Goal: Information Seeking & Learning: Learn about a topic

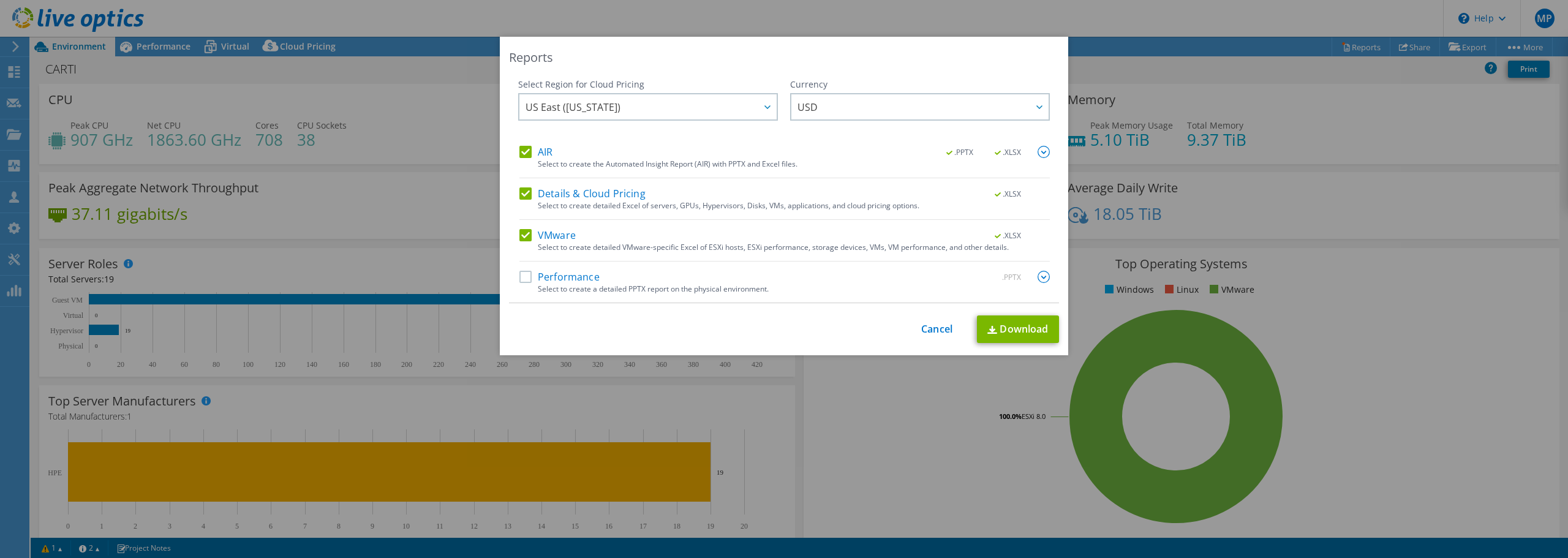
select select "USD"
click at [932, 323] on link "Cancel" at bounding box center [936, 329] width 31 height 12
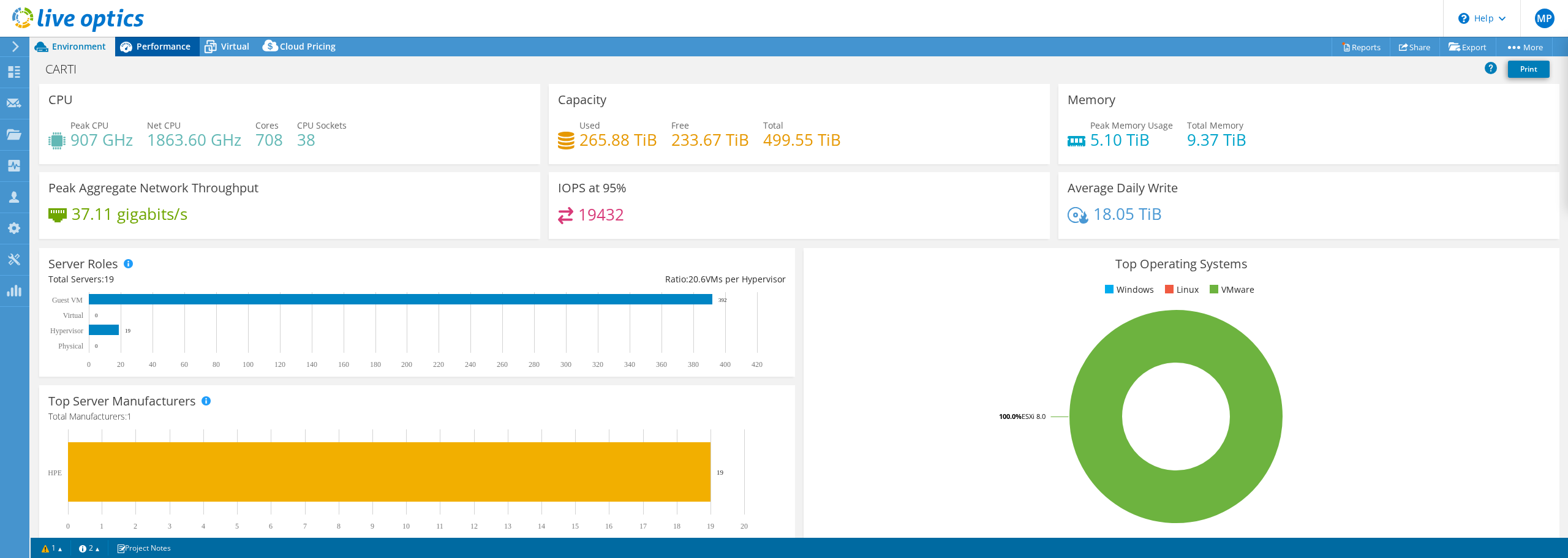
click at [159, 49] on span "Performance" at bounding box center [164, 46] width 54 height 12
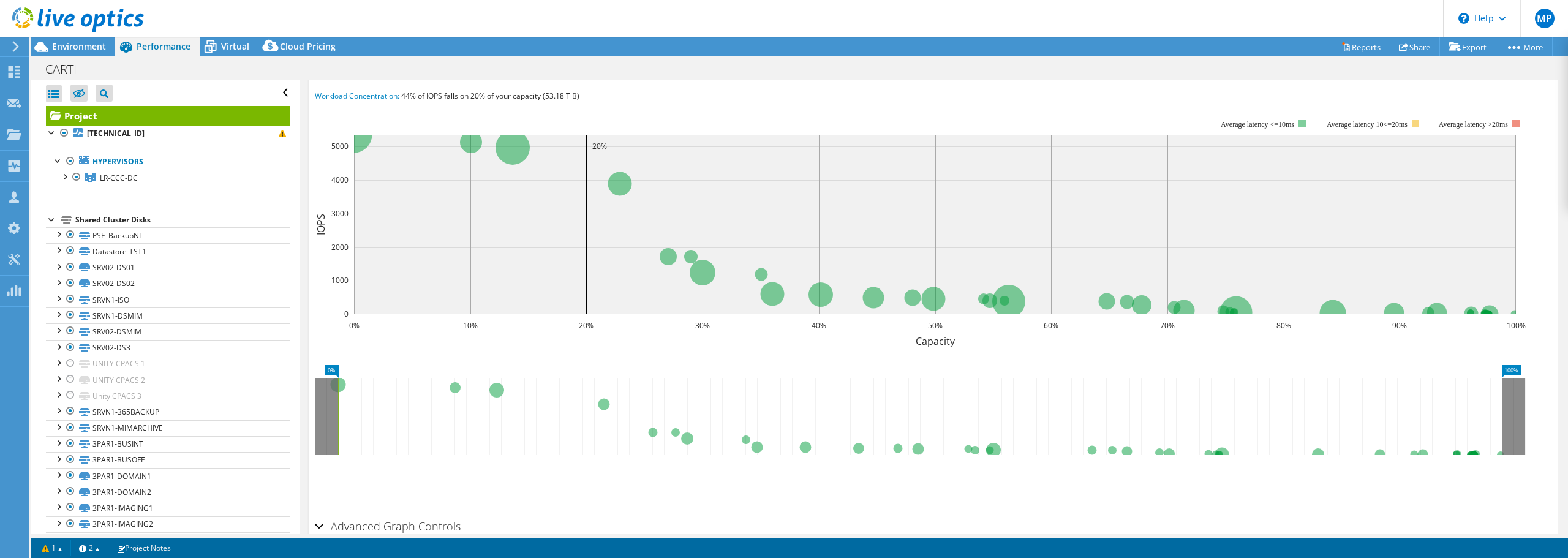
scroll to position [183, 0]
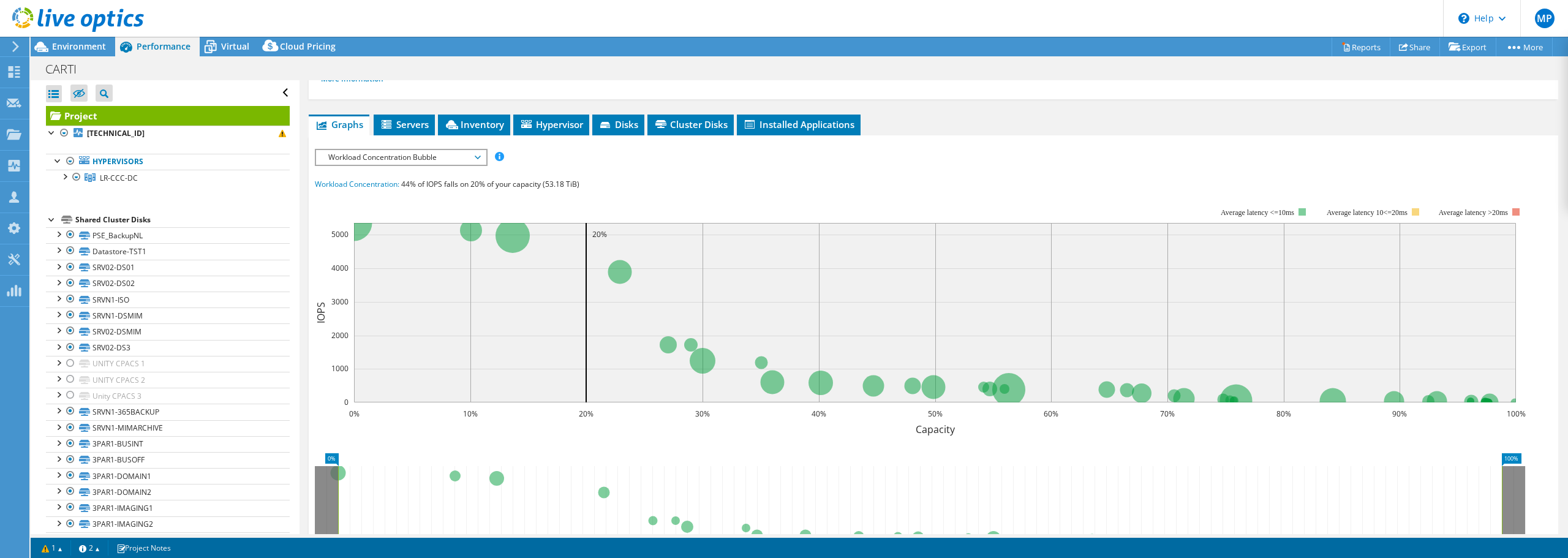
click at [418, 155] on span "Workload Concentration Bubble" at bounding box center [400, 157] width 157 height 14
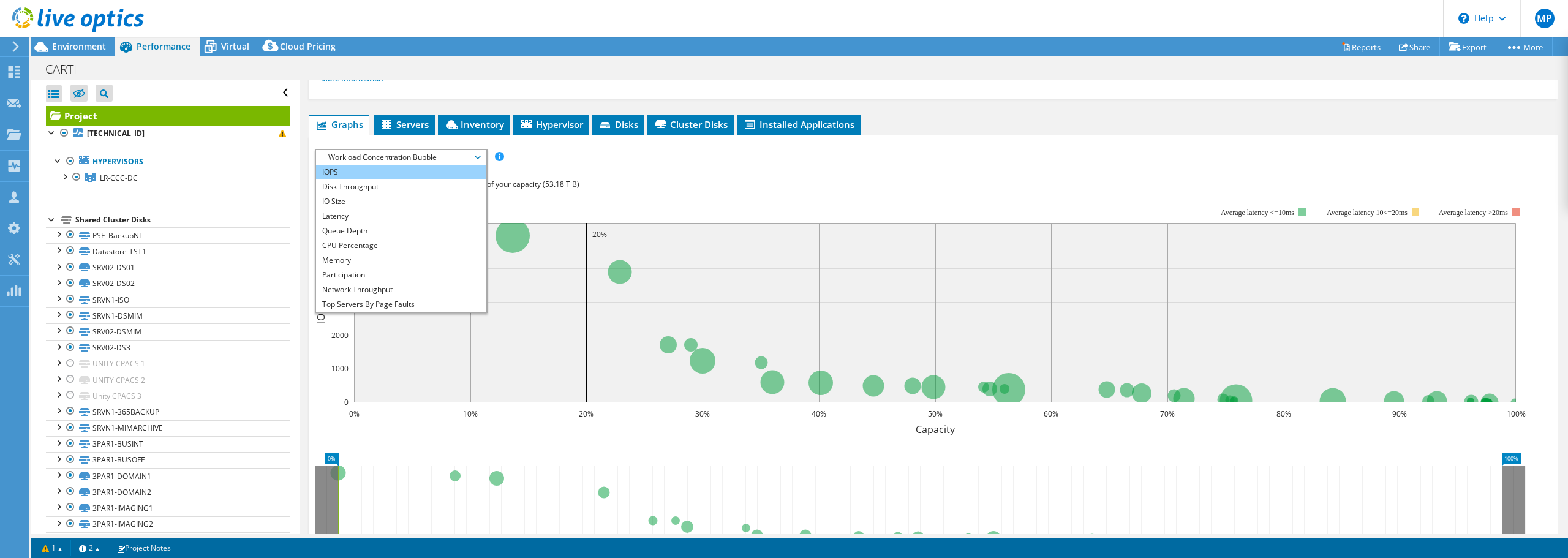
click at [353, 173] on li "IOPS" at bounding box center [401, 172] width 170 height 14
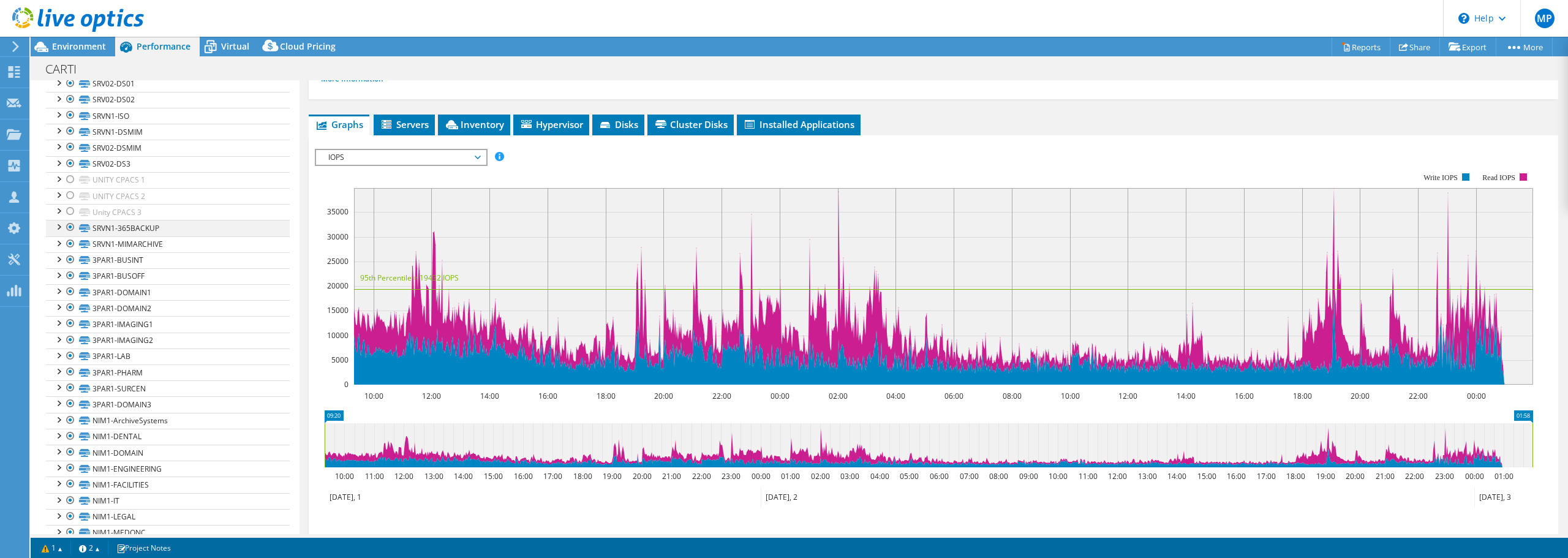
click at [69, 226] on div at bounding box center [71, 227] width 13 height 14
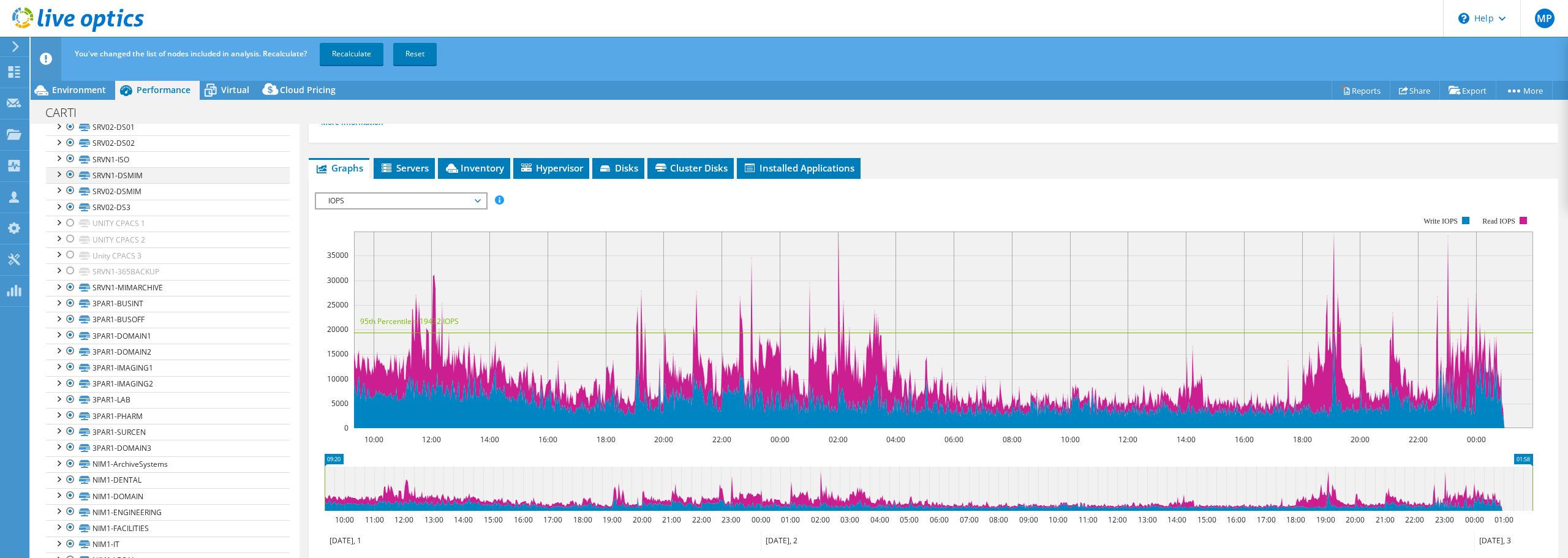
click at [68, 174] on div at bounding box center [71, 174] width 13 height 14
click at [70, 190] on div at bounding box center [71, 190] width 13 height 14
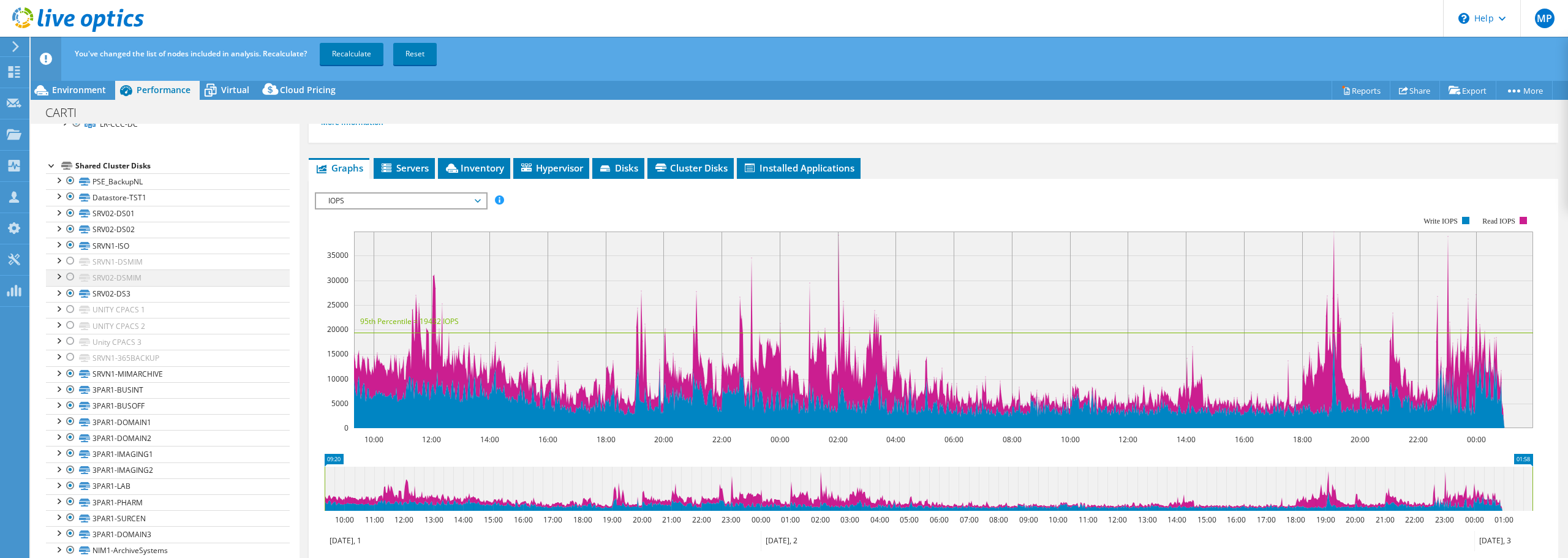
scroll to position [122, 0]
click at [70, 156] on div at bounding box center [71, 155] width 13 height 14
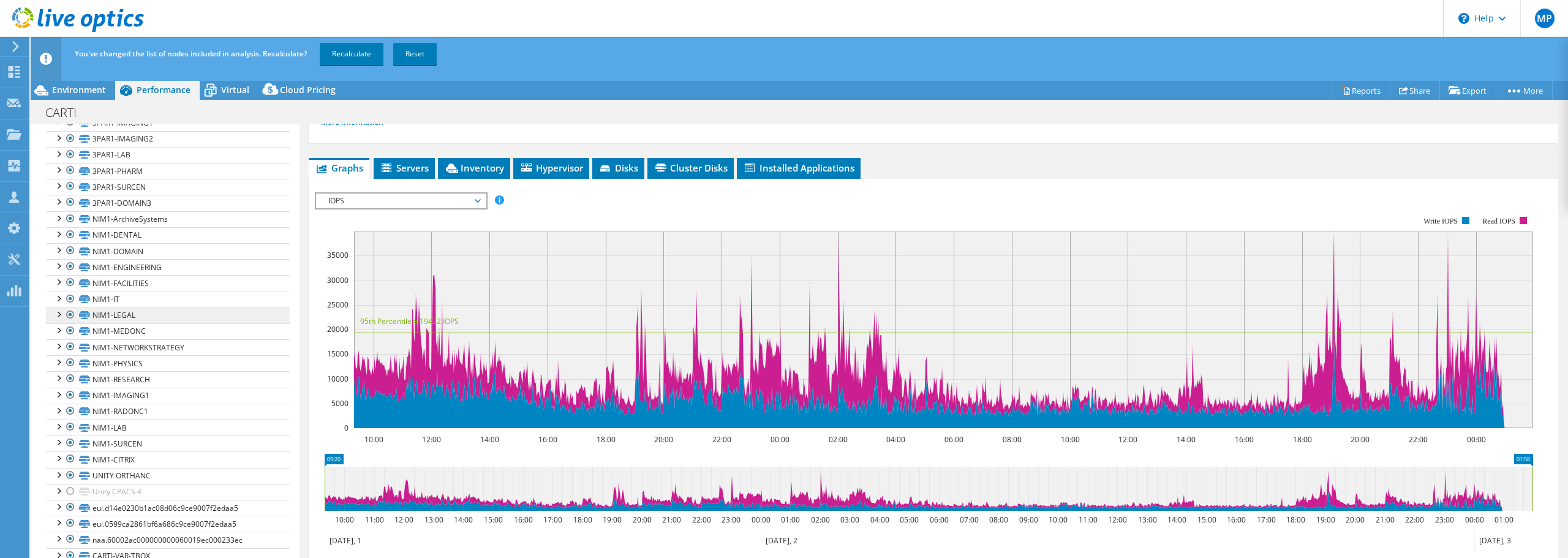
scroll to position [430, 0]
click at [70, 397] on div at bounding box center [71, 394] width 13 height 14
click at [72, 409] on div at bounding box center [71, 410] width 13 height 14
click at [68, 422] on div at bounding box center [71, 426] width 13 height 14
click at [72, 505] on div at bounding box center [71, 506] width 13 height 14
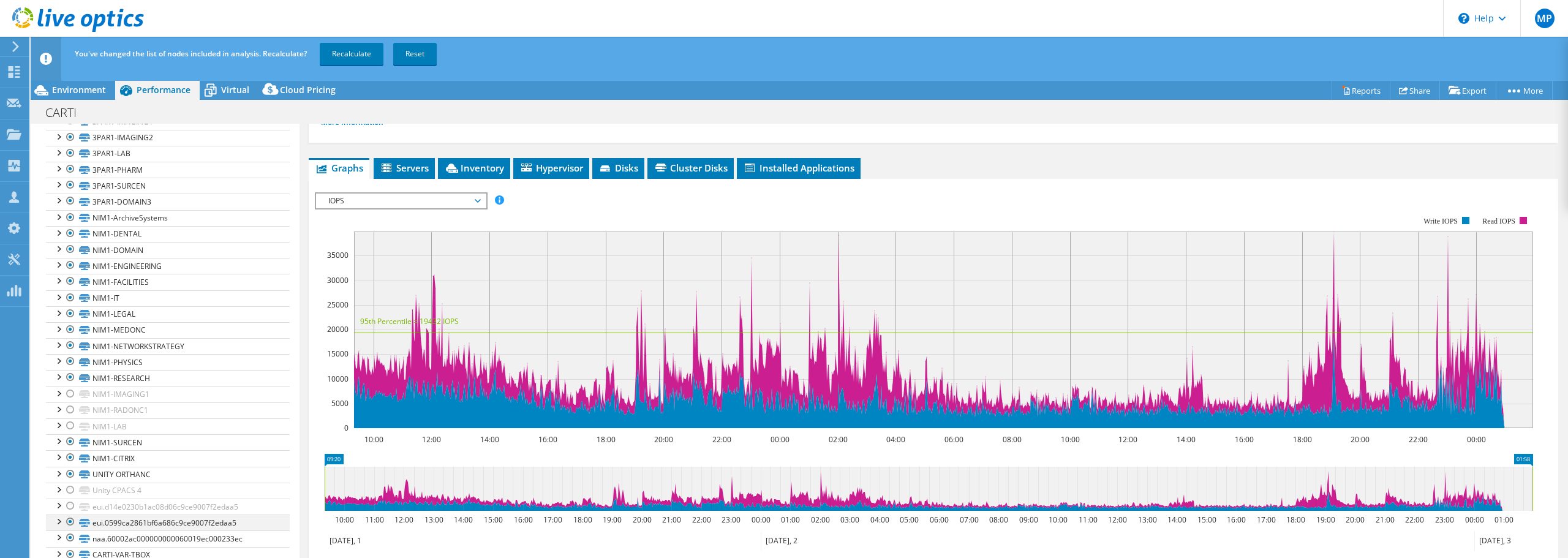
click at [73, 520] on div at bounding box center [71, 522] width 13 height 14
click at [69, 537] on div at bounding box center [71, 537] width 13 height 14
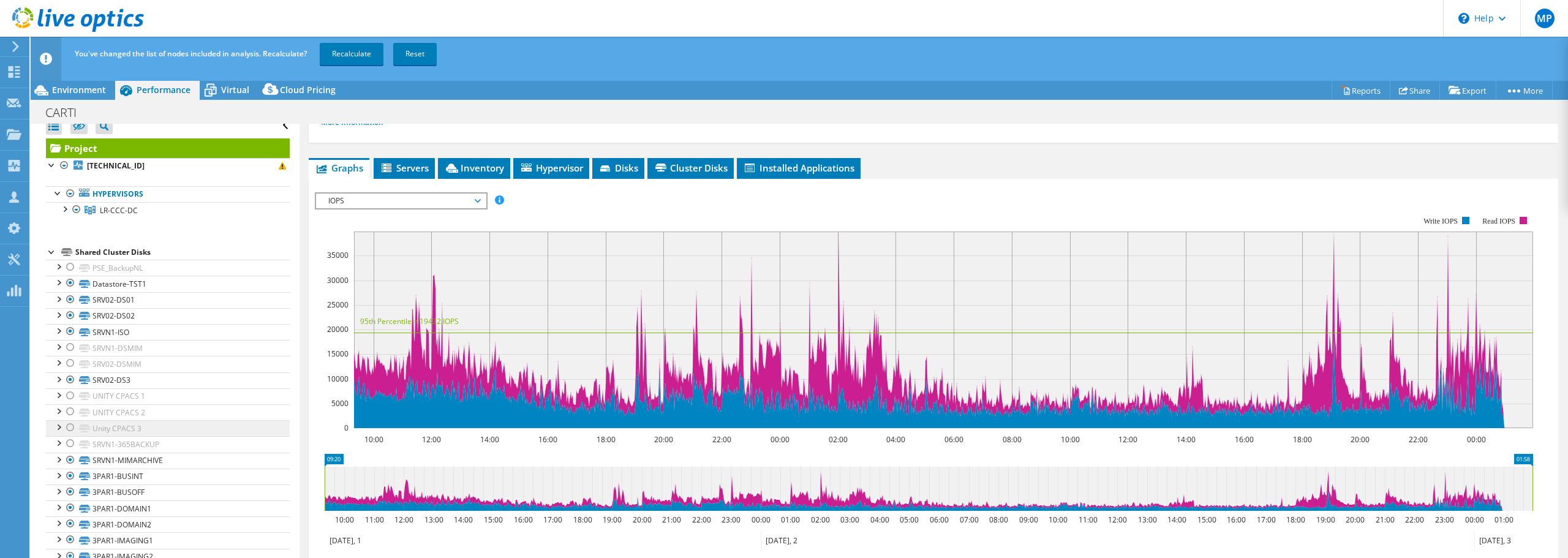
scroll to position [0, 0]
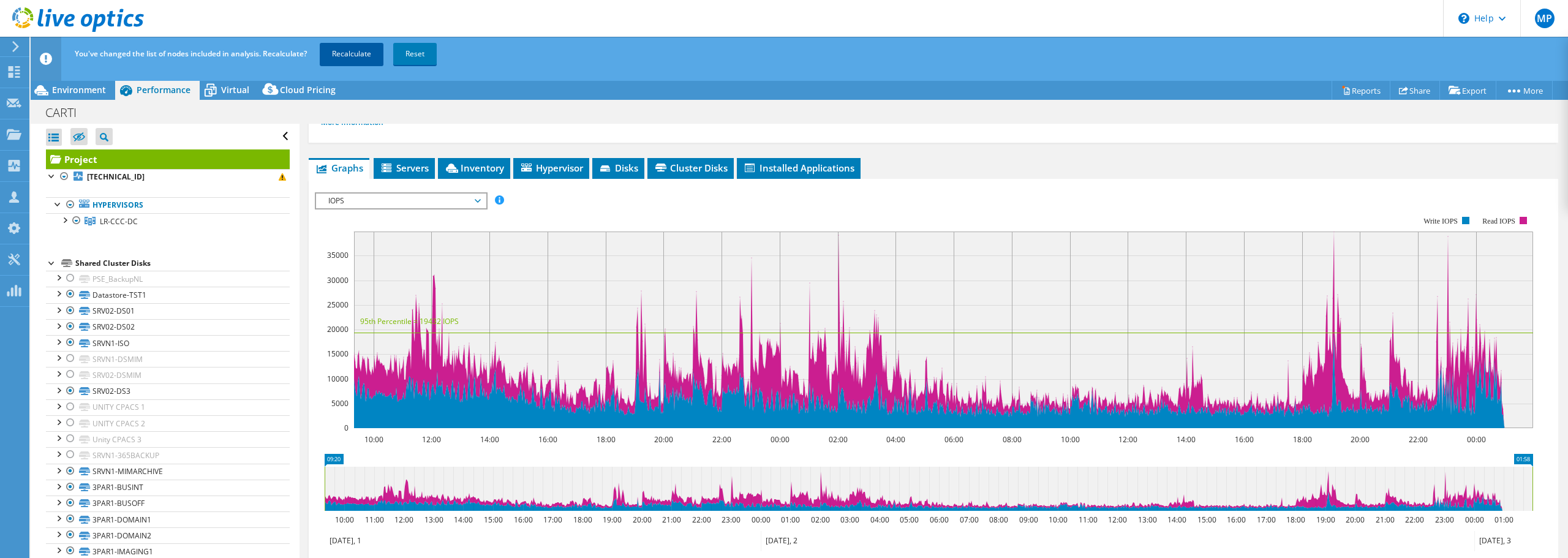
click at [345, 54] on link "Recalculate" at bounding box center [351, 54] width 64 height 22
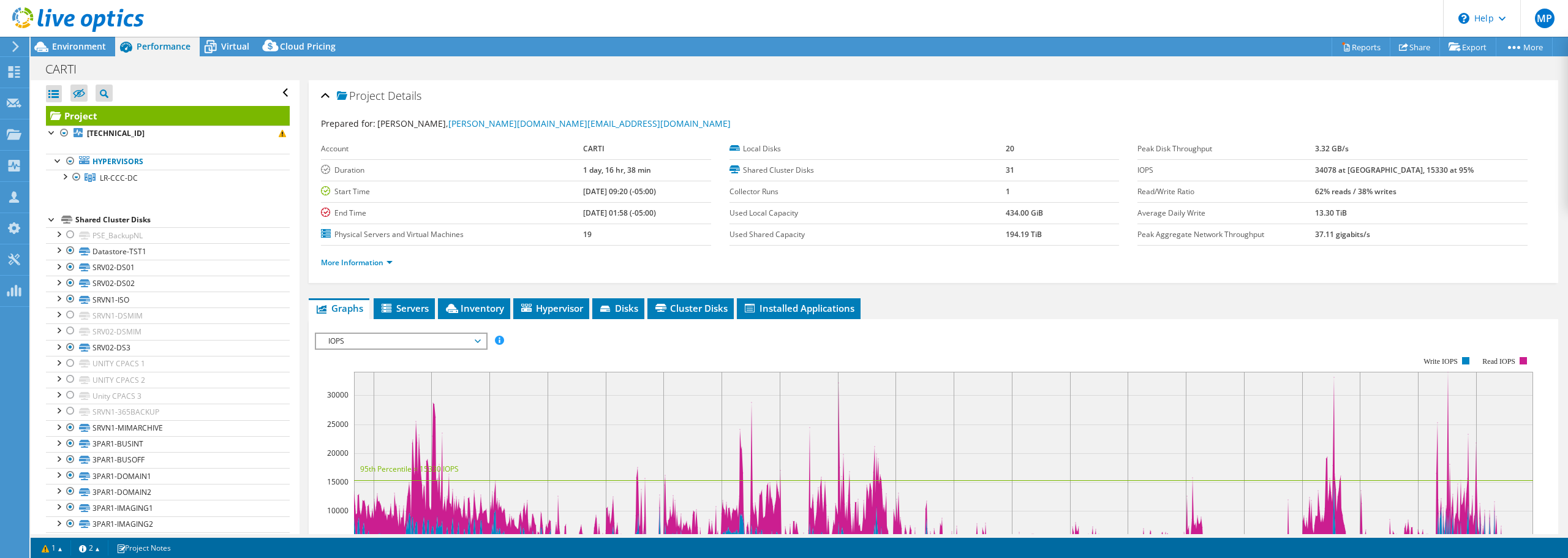
drag, startPoint x: 1012, startPoint y: 234, endPoint x: 999, endPoint y: 236, distance: 13.2
click at [999, 236] on tr "Used Shared Capacity 194.19 TiB" at bounding box center [925, 235] width 390 height 22
click at [70, 235] on div at bounding box center [71, 235] width 13 height 14
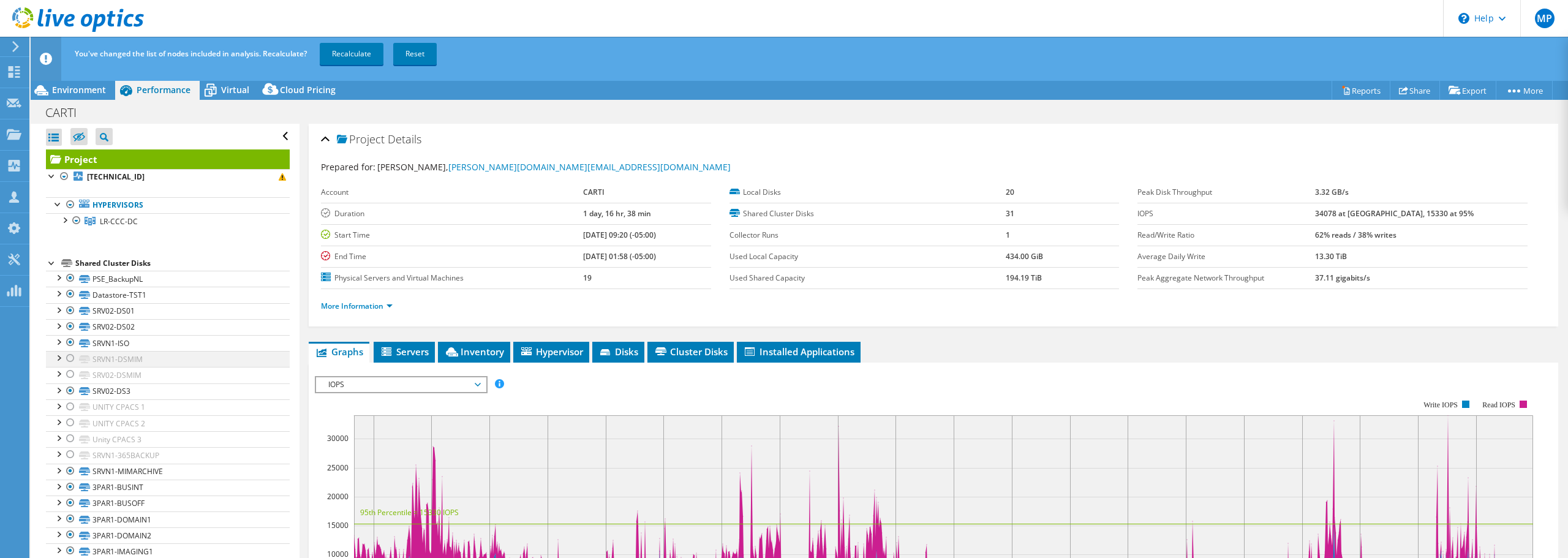
click at [66, 357] on div at bounding box center [71, 359] width 13 height 14
click at [72, 374] on div at bounding box center [71, 374] width 13 height 14
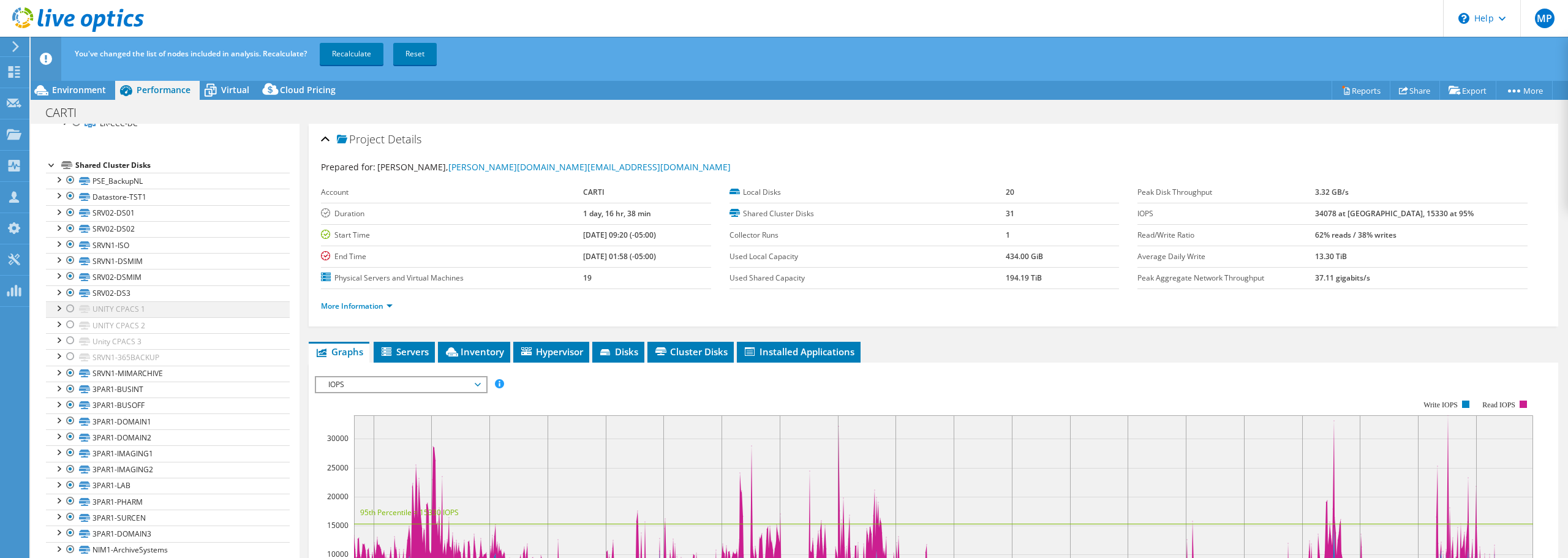
scroll to position [122, 0]
click at [68, 331] on div at bounding box center [71, 332] width 13 height 14
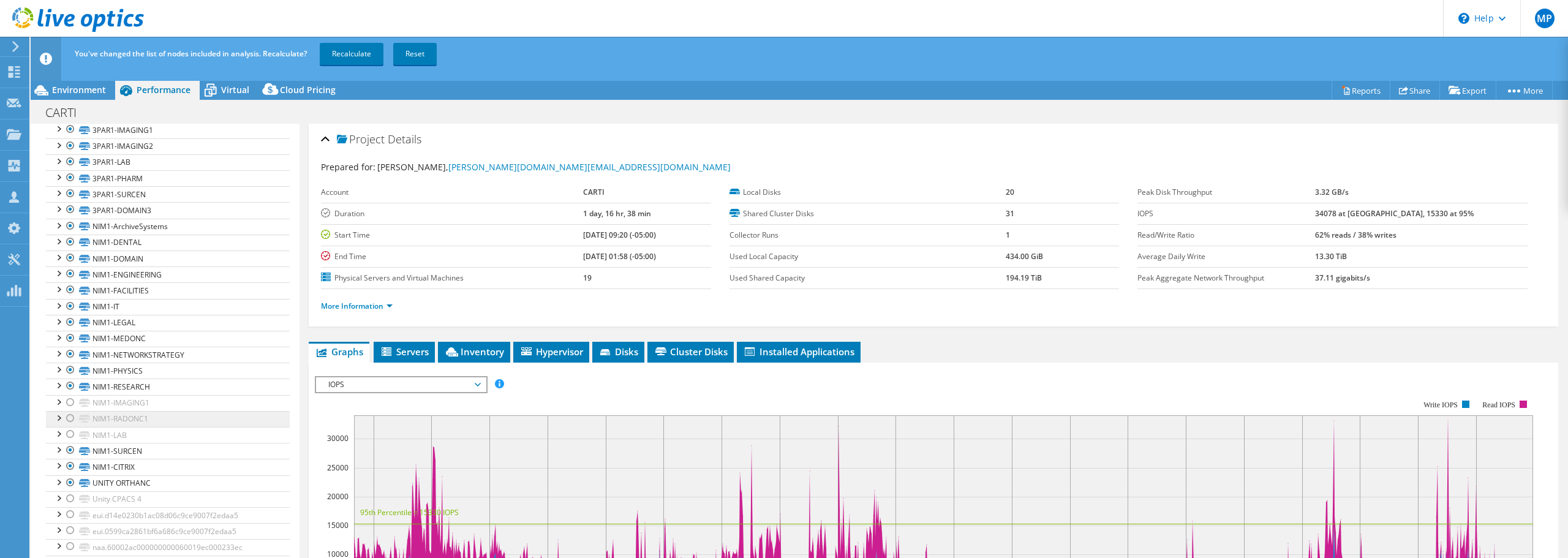
scroll to position [430, 0]
click at [68, 397] on div at bounding box center [71, 394] width 13 height 14
click at [72, 409] on div at bounding box center [71, 410] width 13 height 14
click at [71, 425] on div at bounding box center [71, 426] width 13 height 14
click at [70, 491] on div at bounding box center [71, 490] width 13 height 14
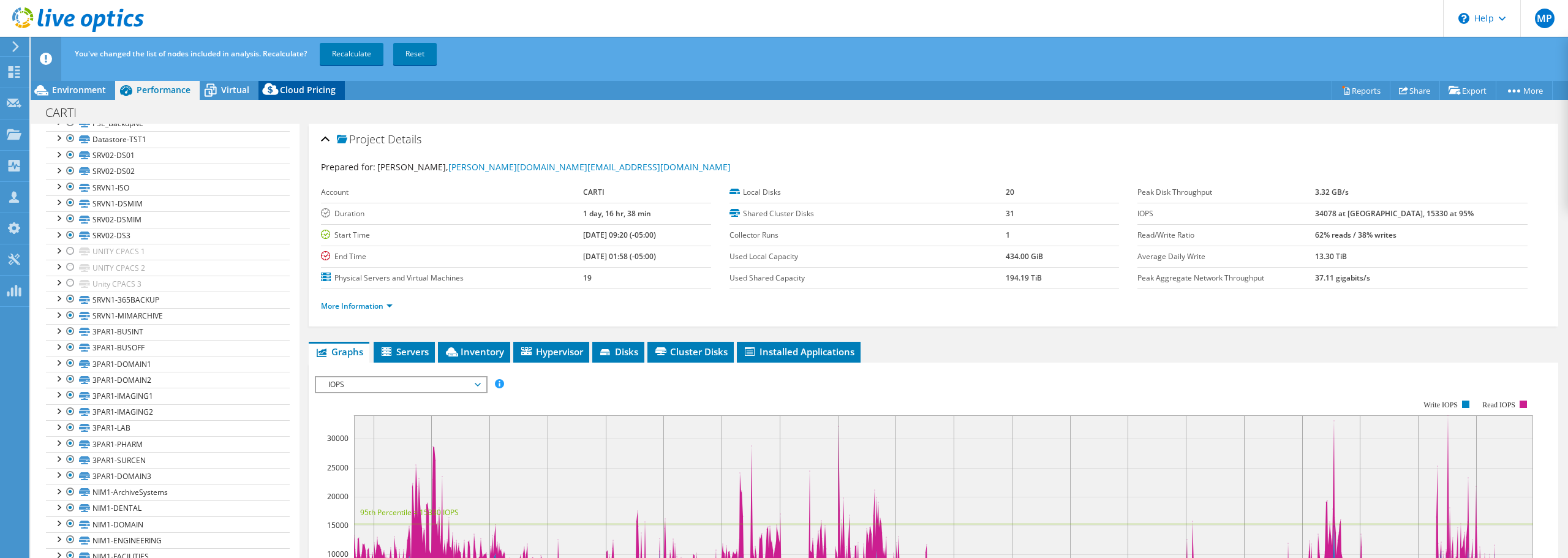
scroll to position [63, 0]
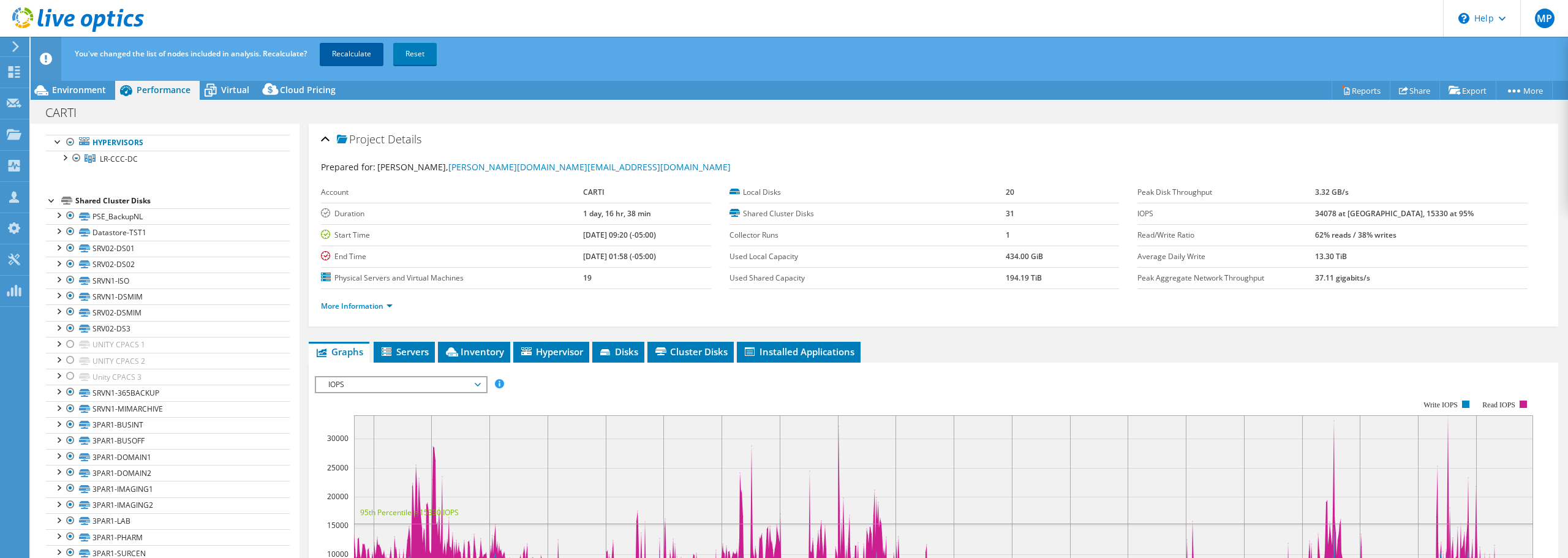
click at [332, 54] on link "Recalculate" at bounding box center [351, 54] width 64 height 22
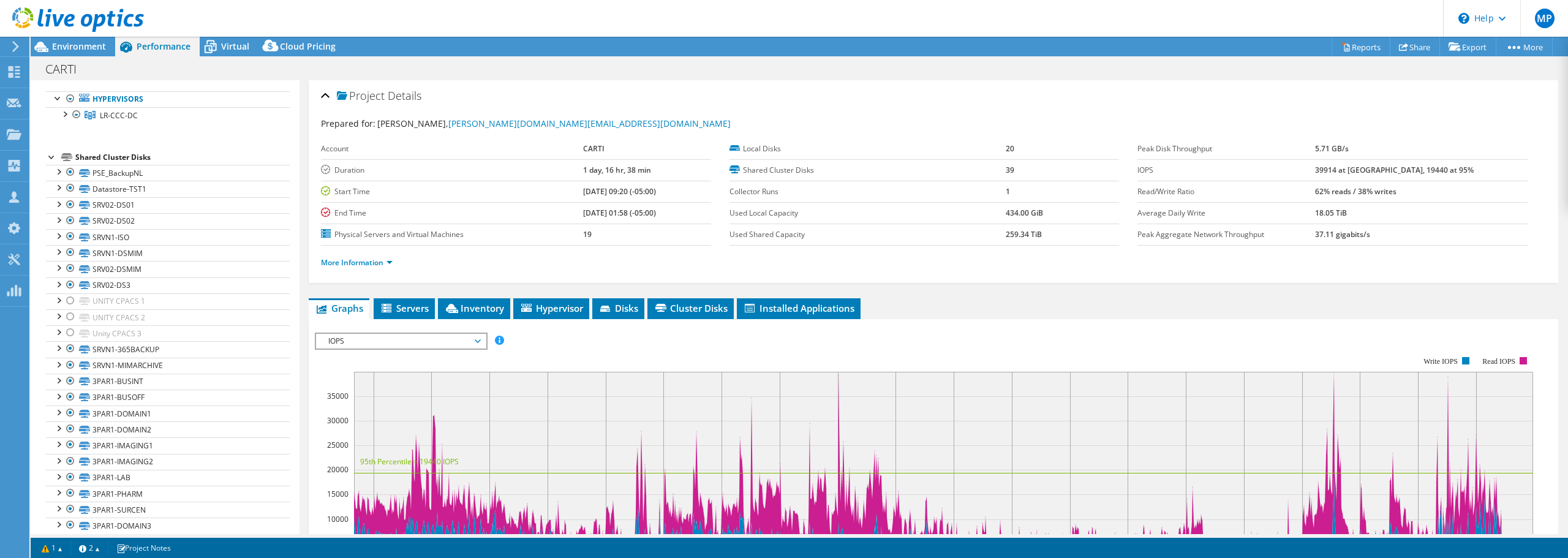
scroll to position [122, 0]
